Goal: Task Accomplishment & Management: Use online tool/utility

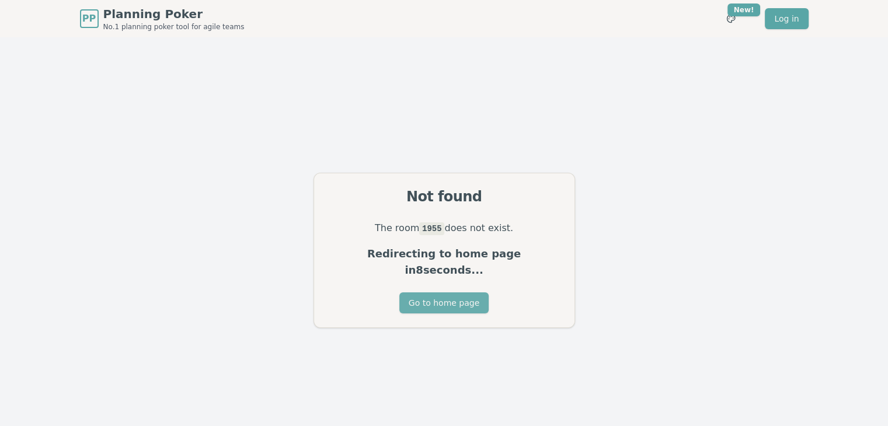
click at [451, 297] on button "Go to home page" at bounding box center [443, 303] width 89 height 21
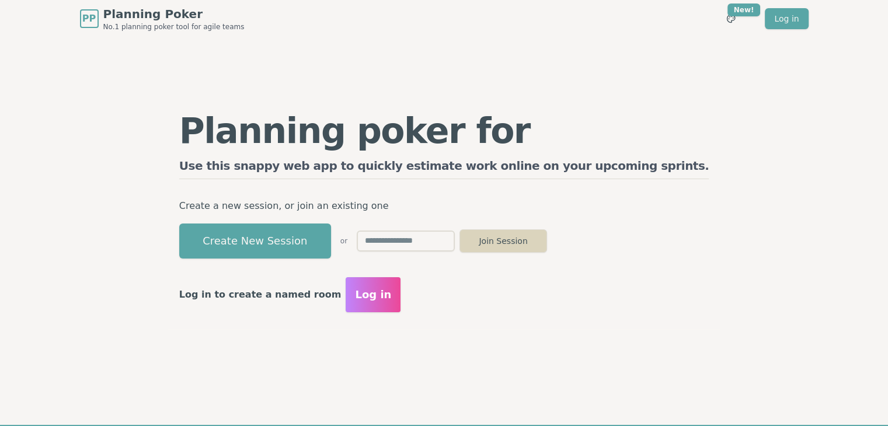
click at [547, 241] on button "Join Session" at bounding box center [504, 240] width 88 height 23
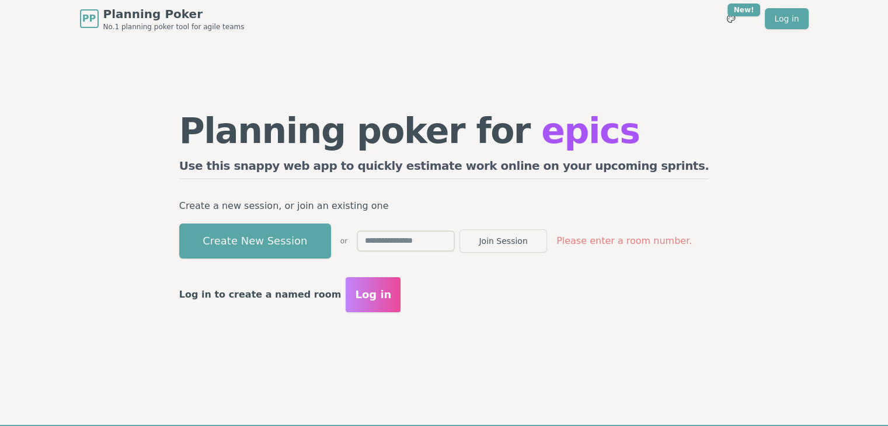
click at [355, 301] on span "Log in" at bounding box center [373, 295] width 36 height 16
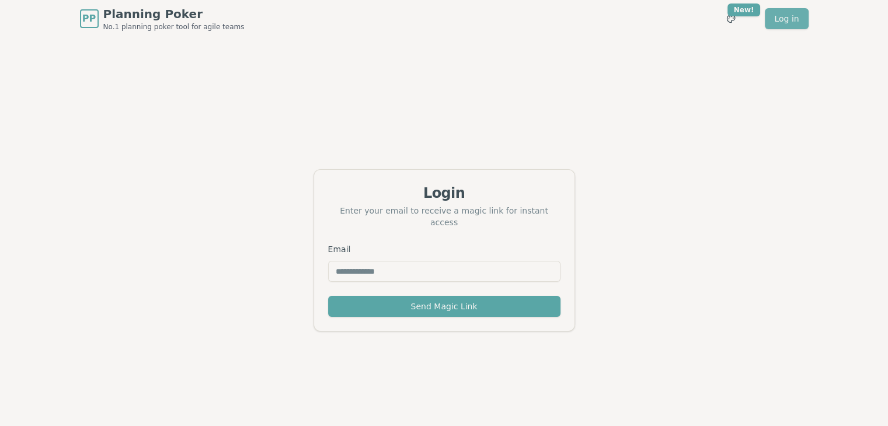
click at [808, 25] on link "Log in" at bounding box center [786, 18] width 43 height 21
click at [380, 270] on input "Email" at bounding box center [444, 271] width 232 height 21
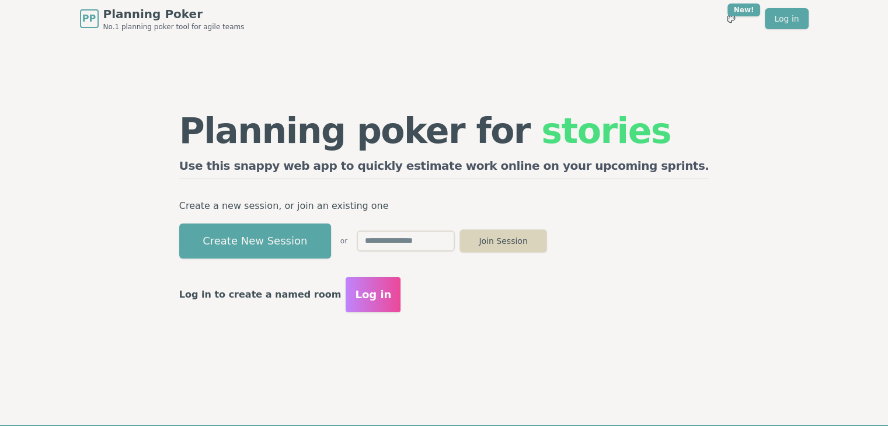
click at [547, 243] on button "Join Session" at bounding box center [504, 240] width 88 height 23
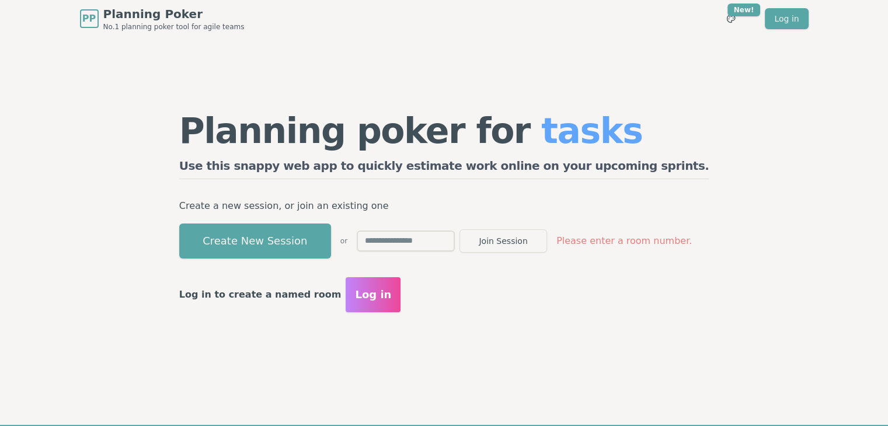
click at [444, 246] on input "text" at bounding box center [406, 241] width 98 height 21
